Goal: Share content

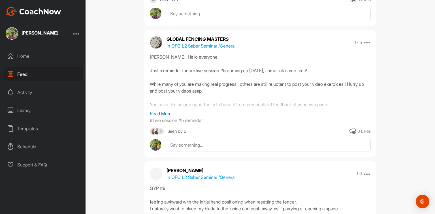
scroll to position [113, 0]
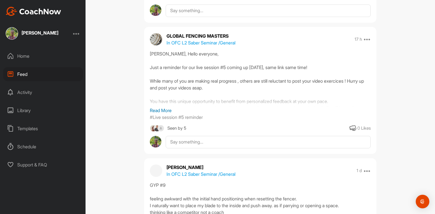
click at [160, 109] on p "Read More" at bounding box center [260, 110] width 221 height 7
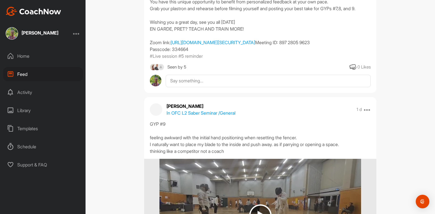
scroll to position [249, 0]
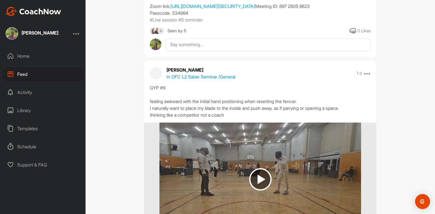
click at [422, 200] on img "Open Intercom Messenger" at bounding box center [422, 201] width 7 height 7
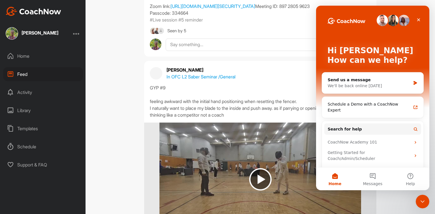
scroll to position [0, 0]
click at [257, 80] on div "[PERSON_NAME] In OFC L2 Saber Seminar / General 1 d Report" at bounding box center [260, 74] width 232 height 14
click at [420, 21] on icon "Close" at bounding box center [418, 19] width 3 height 3
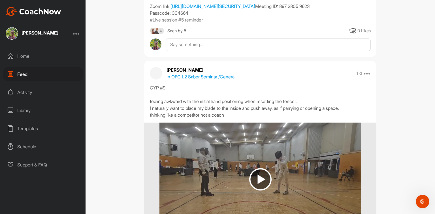
click at [34, 105] on div "Library" at bounding box center [43, 110] width 80 height 14
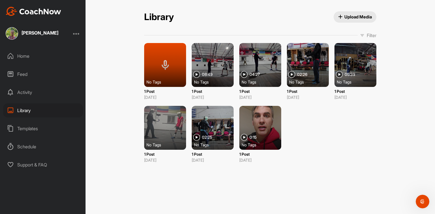
click at [353, 15] on span "Upload Media" at bounding box center [355, 17] width 34 height 6
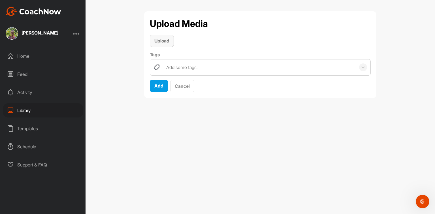
click at [165, 44] on button "Upload" at bounding box center [162, 41] width 24 height 12
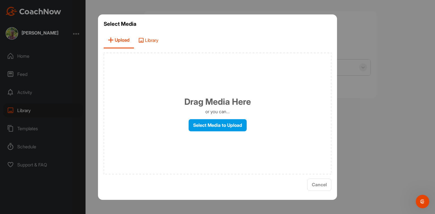
click at [151, 41] on span "Library" at bounding box center [148, 40] width 29 height 16
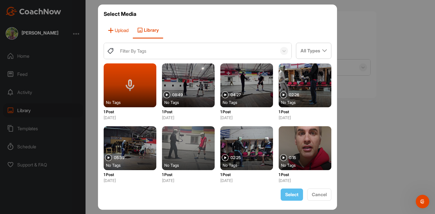
click at [116, 32] on span "Upload" at bounding box center [118, 30] width 29 height 16
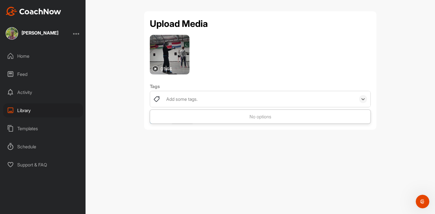
click at [181, 99] on div "Add some tags." at bounding box center [181, 99] width 31 height 7
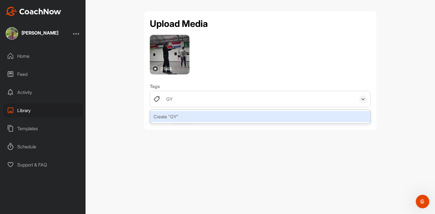
type input "G"
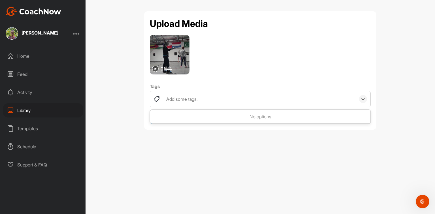
drag, startPoint x: 233, startPoint y: 72, endPoint x: 252, endPoint y: 97, distance: 31.9
click at [234, 72] on div "01:44" at bounding box center [260, 55] width 221 height 40
click at [254, 121] on div "No options" at bounding box center [260, 116] width 220 height 11
click at [255, 116] on div "No options" at bounding box center [260, 116] width 220 height 11
click at [365, 98] on icon at bounding box center [363, 99] width 6 height 6
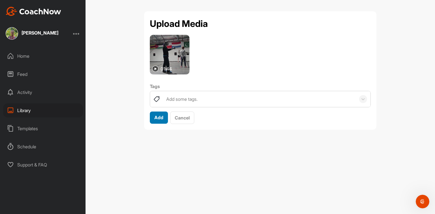
click at [158, 121] on div "Add" at bounding box center [158, 117] width 9 height 7
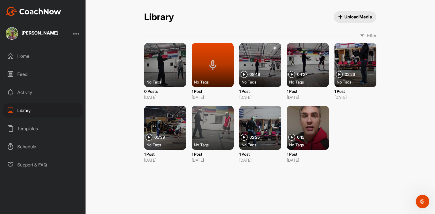
click at [40, 77] on div "Feed" at bounding box center [43, 74] width 80 height 14
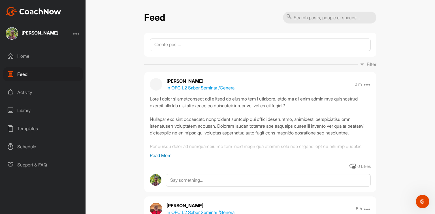
click at [184, 38] on div at bounding box center [260, 45] width 232 height 24
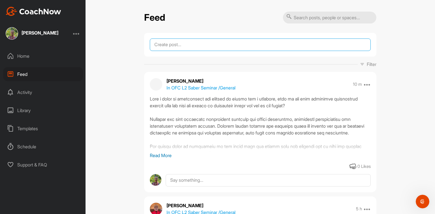
click at [183, 47] on textarea at bounding box center [260, 45] width 221 height 12
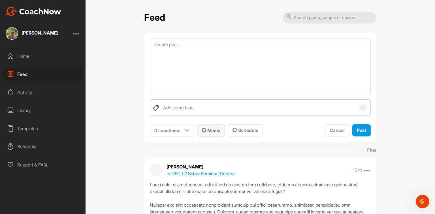
click at [222, 132] on button "Media" at bounding box center [211, 131] width 28 height 12
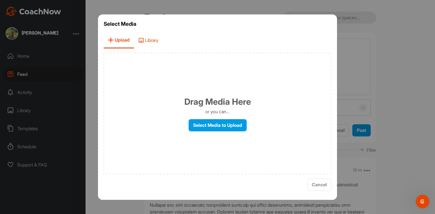
click at [135, 35] on span "Library" at bounding box center [148, 40] width 29 height 16
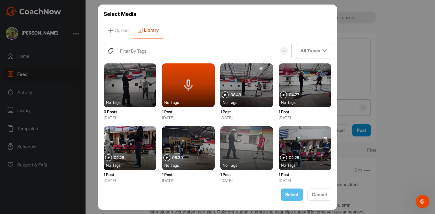
click at [134, 89] on div at bounding box center [130, 85] width 53 height 44
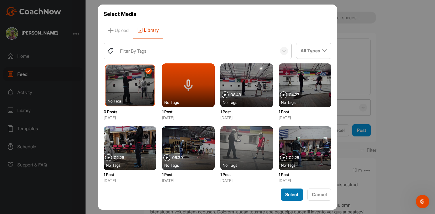
click at [288, 195] on span "Select" at bounding box center [291, 195] width 13 height 6
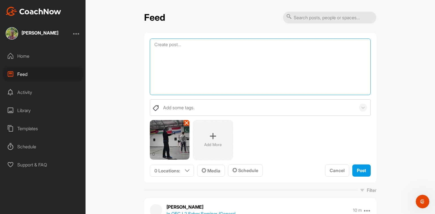
click at [186, 62] on textarea at bounding box center [260, 67] width 221 height 57
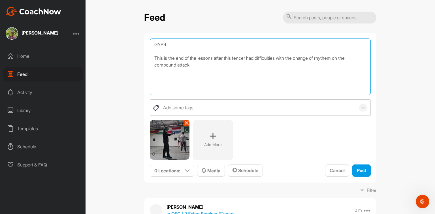
click at [332, 56] on textarea "GYP9. This is the end of the lessons after this fencer had difficulties with th…" at bounding box center [260, 67] width 221 height 57
click at [256, 65] on textarea "GYP9. This is the end of the lessons after this fencer had difficulties with th…" at bounding box center [260, 67] width 221 height 57
click at [247, 65] on textarea "GYP9. This is the end of the lessons after this fencer had difficulties with th…" at bounding box center [260, 67] width 221 height 57
click at [267, 78] on textarea "GYP9. This is the end of the lessons after this fencer had difficulties with th…" at bounding box center [260, 67] width 221 height 57
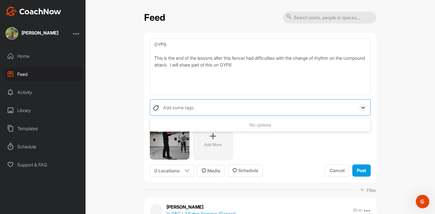
click at [361, 109] on icon at bounding box center [363, 108] width 6 height 6
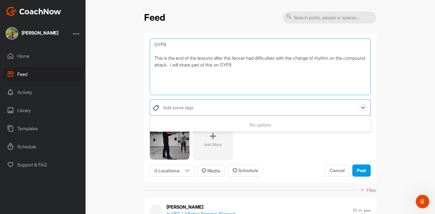
click at [332, 71] on textarea "GYP9. This is the end of the lessons after this fencer had difficulties with th…" at bounding box center [260, 67] width 221 height 57
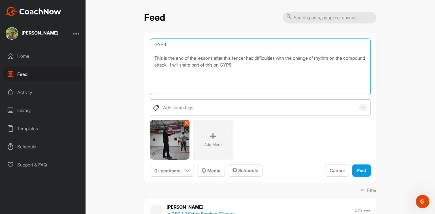
click at [162, 46] on textarea "GYP9. This is the end of the lessons after this fencer had difficulties with th…" at bounding box center [260, 67] width 221 height 57
click at [241, 63] on textarea "GYP#9. This is the end of the lessons after this fencer had difficulties with t…" at bounding box center [260, 67] width 221 height 57
type textarea "GYP#9. This is the end of the lessons after this fencer had difficulties with t…"
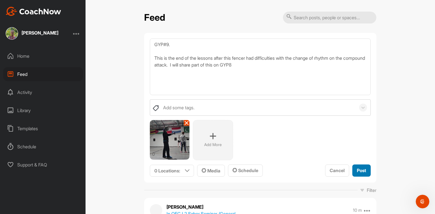
click at [364, 173] on button "Post" at bounding box center [361, 171] width 18 height 12
click at [354, 175] on button "Post" at bounding box center [361, 171] width 18 height 12
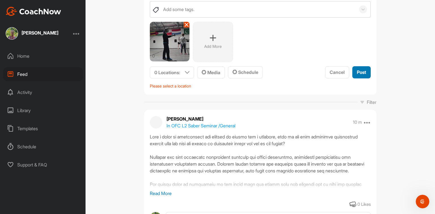
scroll to position [113, 0]
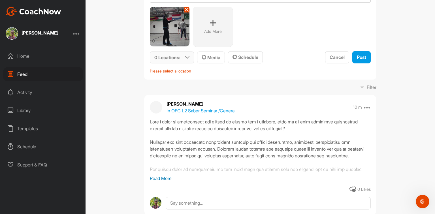
click at [182, 59] on div "0 Locations :" at bounding box center [172, 58] width 44 height 12
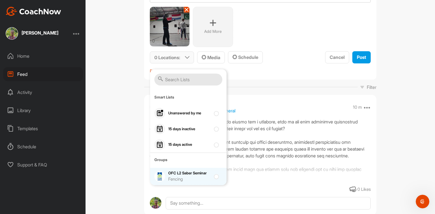
click at [193, 171] on div "OFC L2 Saber Seminar Fencing" at bounding box center [189, 177] width 42 height 12
checkbox input "true"
click at [280, 37] on div "0 Add More" at bounding box center [260, 27] width 221 height 40
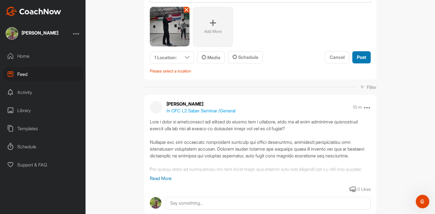
click at [363, 61] on button "Post" at bounding box center [361, 57] width 18 height 12
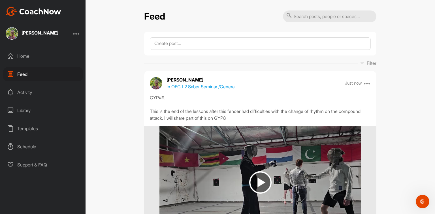
scroll to position [0, 0]
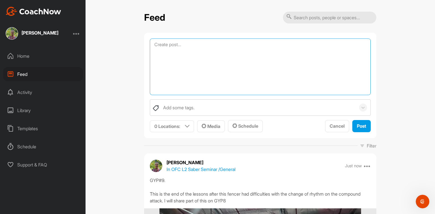
click at [159, 44] on textarea at bounding box center [260, 67] width 221 height 57
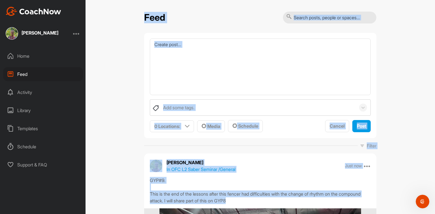
drag, startPoint x: 57, startPoint y: 176, endPoint x: 159, endPoint y: 225, distance: 112.9
click at [159, 214] on html "[PERSON_NAME] Home Feed Activity Library Templates Schedule Support & FAQ + Cre…" at bounding box center [217, 107] width 435 height 214
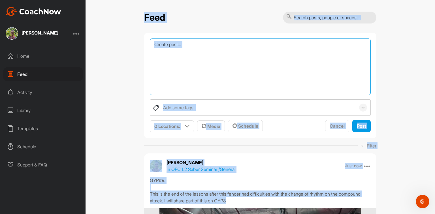
click at [174, 58] on textarea at bounding box center [260, 67] width 221 height 57
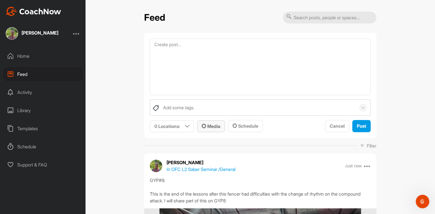
click at [205, 125] on span "Media" at bounding box center [211, 127] width 19 height 6
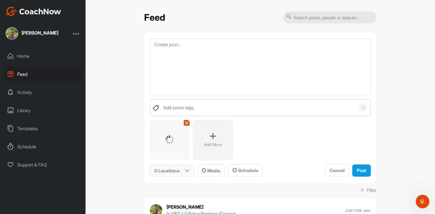
click at [188, 172] on div "0 Locations :" at bounding box center [172, 171] width 44 height 12
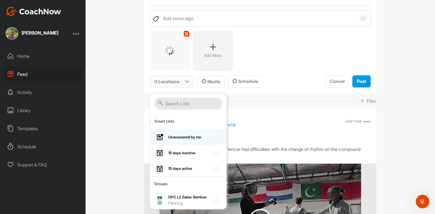
scroll to position [91, 0]
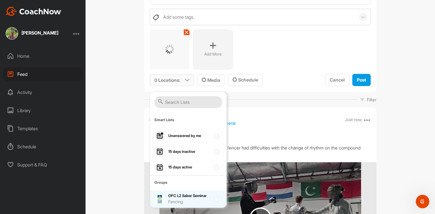
click at [181, 193] on div "OFC L2 Saber Seminar Fencing" at bounding box center [189, 199] width 42 height 12
checkbox input "true"
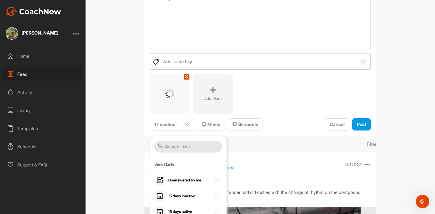
scroll to position [45, 0]
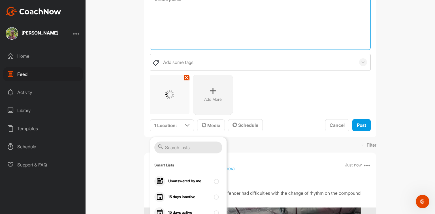
click at [250, 28] on textarea at bounding box center [260, 21] width 221 height 57
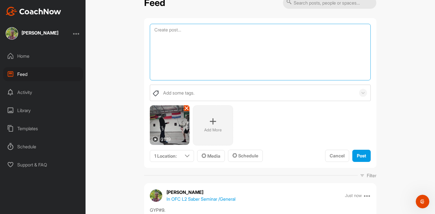
scroll to position [0, 0]
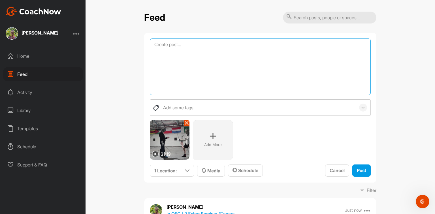
drag, startPoint x: 243, startPoint y: 58, endPoint x: 245, endPoint y: 55, distance: 3.7
click at [245, 55] on textarea at bounding box center [260, 67] width 221 height 57
paste textarea "GYP#8 This fencer really struggled with the change of rhythm through out the le…"
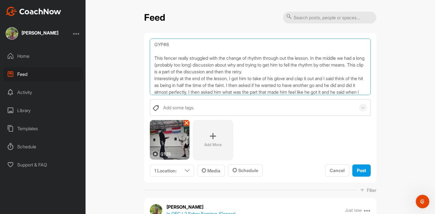
click at [301, 72] on textarea "GYP#8 This fencer really struggled with the change of rhythm through out the le…" at bounding box center [260, 67] width 221 height 57
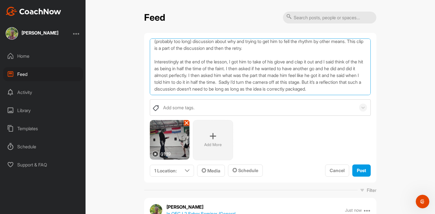
scroll to position [37, 0]
type textarea "GYP#8 This fencer really struggled with the change of rhythm through out the le…"
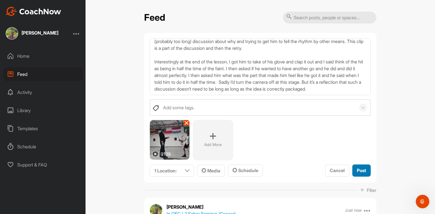
click at [359, 170] on span "Post" at bounding box center [361, 171] width 9 height 6
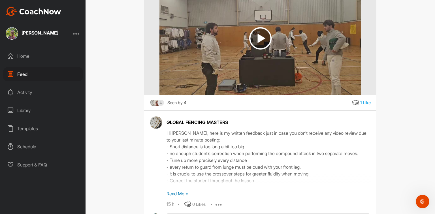
scroll to position [1360, 0]
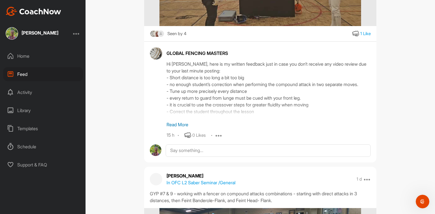
click at [180, 122] on p "Read More" at bounding box center [269, 124] width 204 height 7
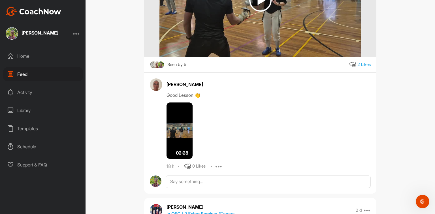
scroll to position [1609, 0]
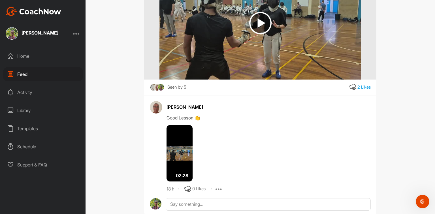
click at [185, 156] on img at bounding box center [180, 153] width 26 height 57
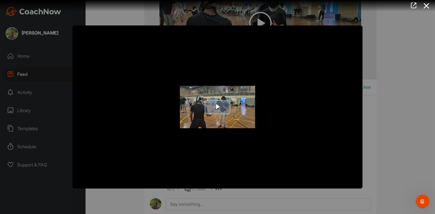
click at [184, 113] on img "Video Player" at bounding box center [218, 106] width 290 height 163
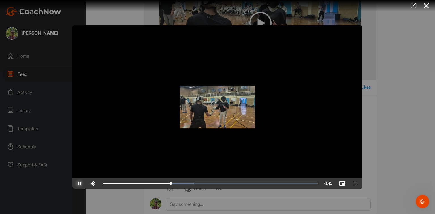
click at [74, 184] on span "Video Player" at bounding box center [80, 184] width 14 height 0
click at [425, 84] on div at bounding box center [217, 107] width 435 height 214
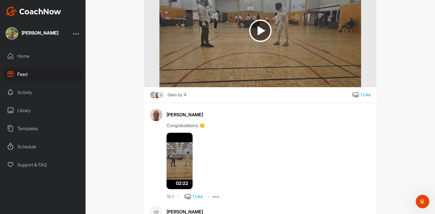
scroll to position [929, 0]
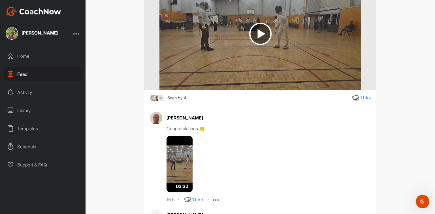
click at [181, 163] on img at bounding box center [180, 164] width 26 height 57
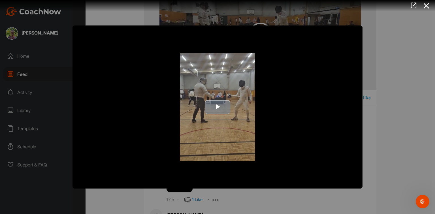
click at [205, 103] on button "Play Video" at bounding box center [217, 107] width 25 height 14
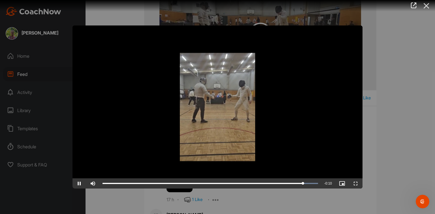
click at [425, 6] on icon at bounding box center [426, 6] width 13 height 10
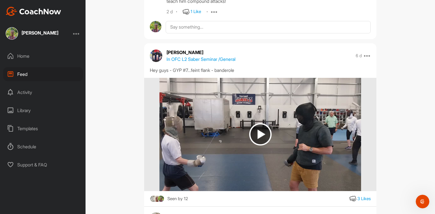
scroll to position [0, 0]
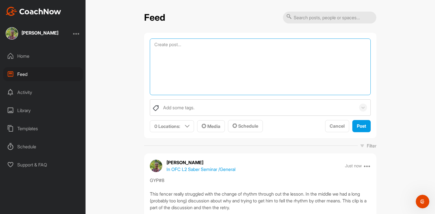
click at [206, 48] on textarea at bounding box center [260, 67] width 221 height 57
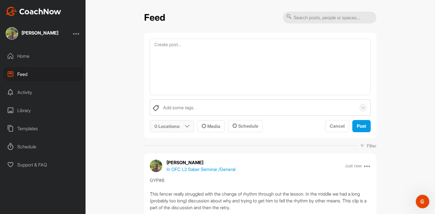
click at [181, 123] on div "0 Locations :" at bounding box center [172, 127] width 44 height 12
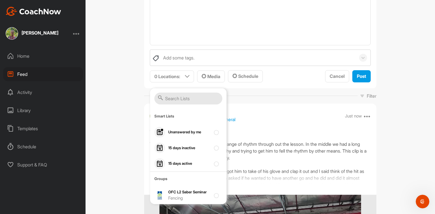
scroll to position [91, 0]
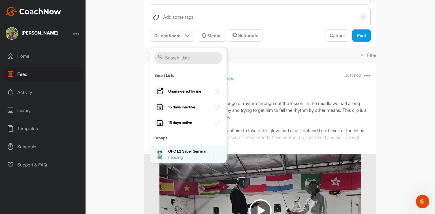
click at [181, 159] on div "Fencing" at bounding box center [189, 157] width 42 height 7
checkbox input "true"
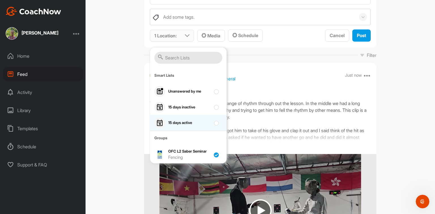
scroll to position [23, 0]
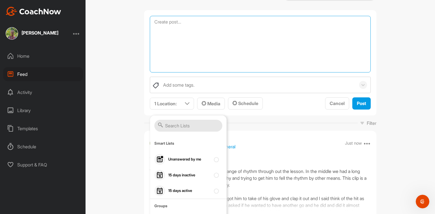
click at [194, 48] on textarea at bounding box center [260, 44] width 221 height 57
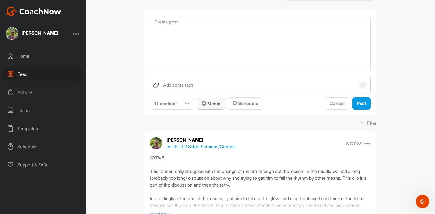
click at [216, 101] on div "Media" at bounding box center [211, 103] width 19 height 7
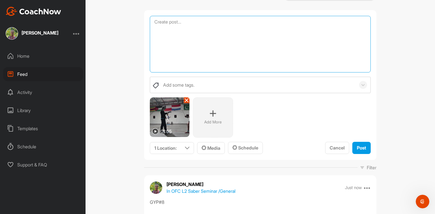
click at [273, 36] on textarea at bounding box center [260, 44] width 221 height 57
click at [188, 68] on textarea "GYP#7" at bounding box center [260, 44] width 221 height 57
click at [233, 29] on textarea "GYP#7 Sorry for the lateness for this video, i was unable to record last week, …" at bounding box center [260, 44] width 221 height 57
type textarea "GYP#7 Sorry for the lateness for this video, I was unable to record last week, …"
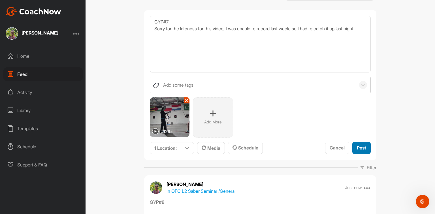
click at [358, 144] on button "Post" at bounding box center [361, 148] width 18 height 12
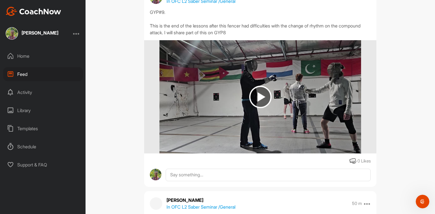
scroll to position [0, 0]
